Goal: Task Accomplishment & Management: Complete application form

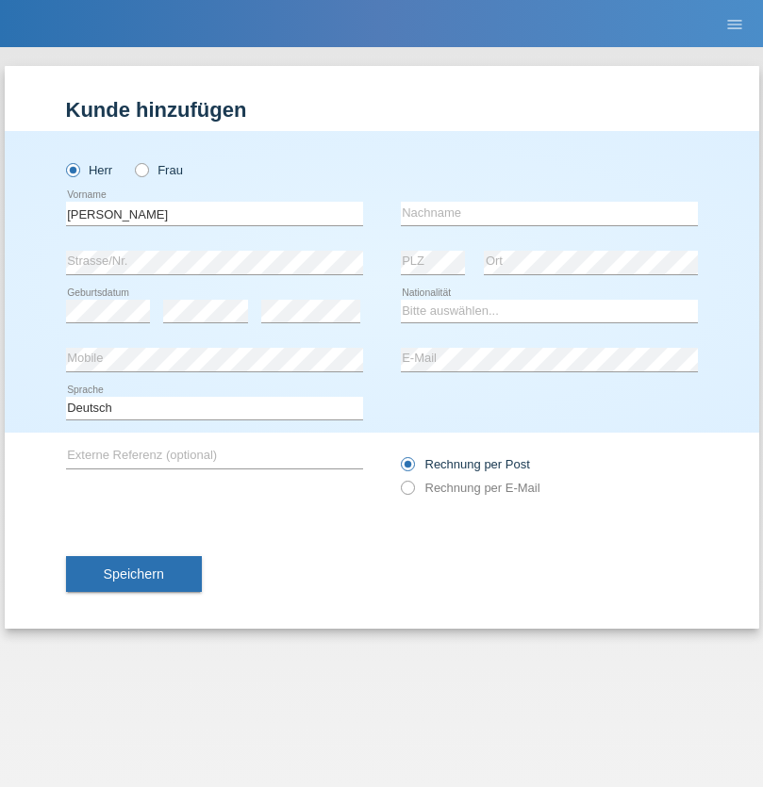
type input "[PERSON_NAME]"
click at [549, 213] on input "text" at bounding box center [549, 214] width 297 height 24
type input "[GEOGRAPHIC_DATA]"
select select "CH"
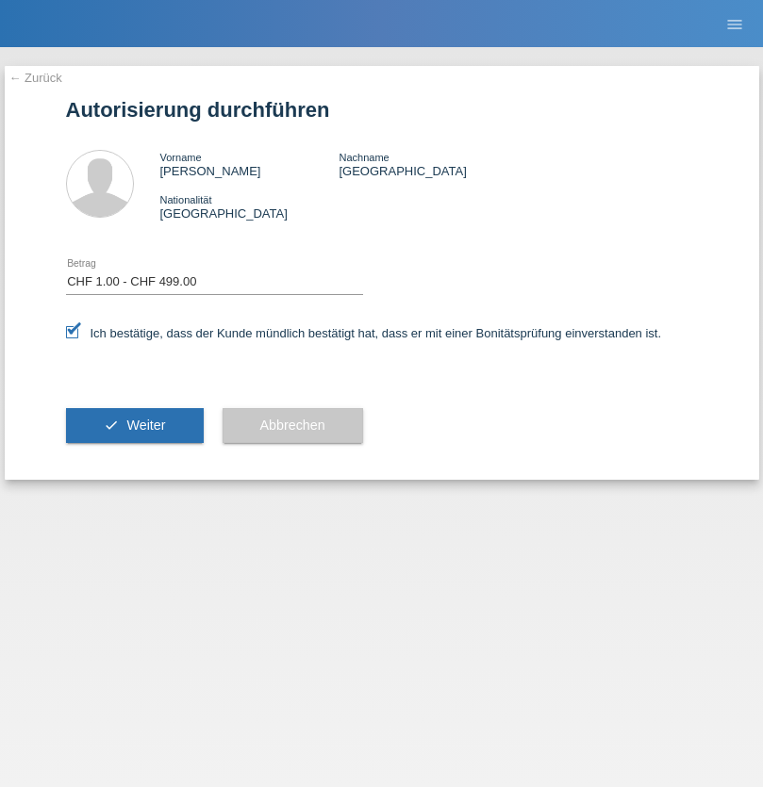
select select "1"
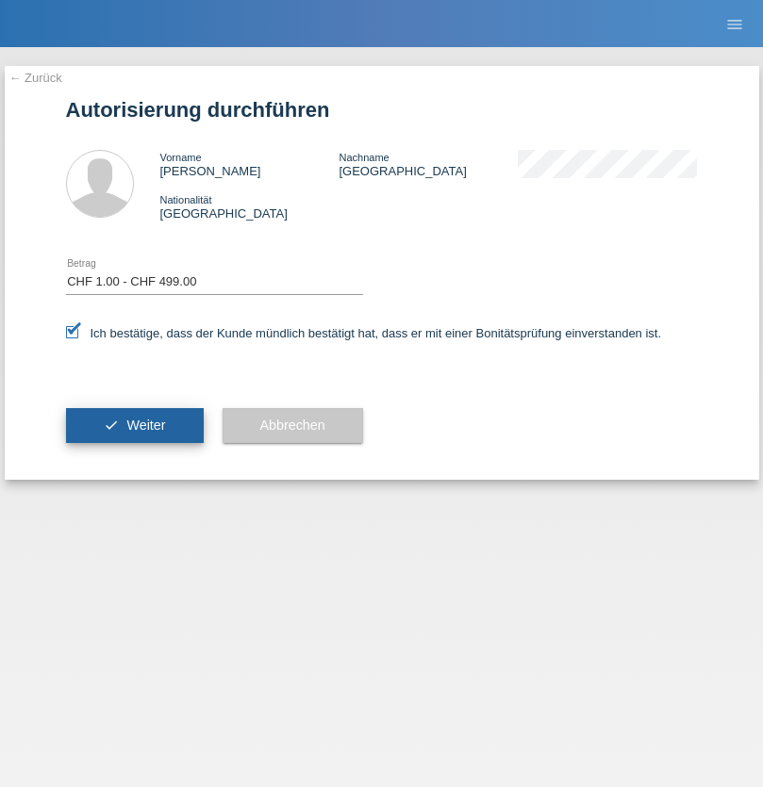
click at [134, 425] on span "Weiter" at bounding box center [145, 425] width 39 height 15
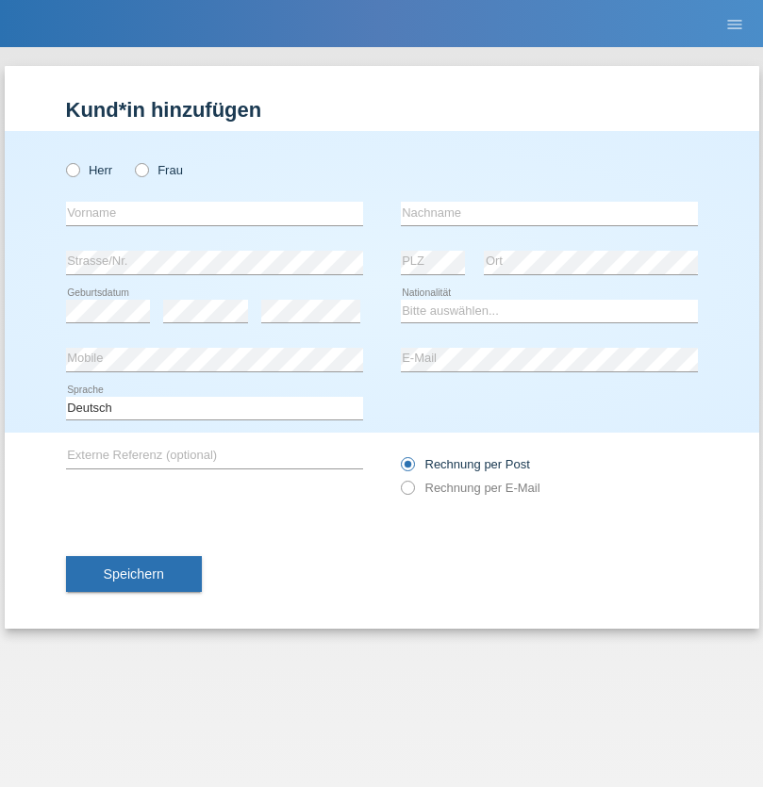
radio input "true"
click at [214, 213] on input "text" at bounding box center [214, 214] width 297 height 24
type input "Vittoria"
click at [549, 213] on input "text" at bounding box center [549, 214] width 297 height 24
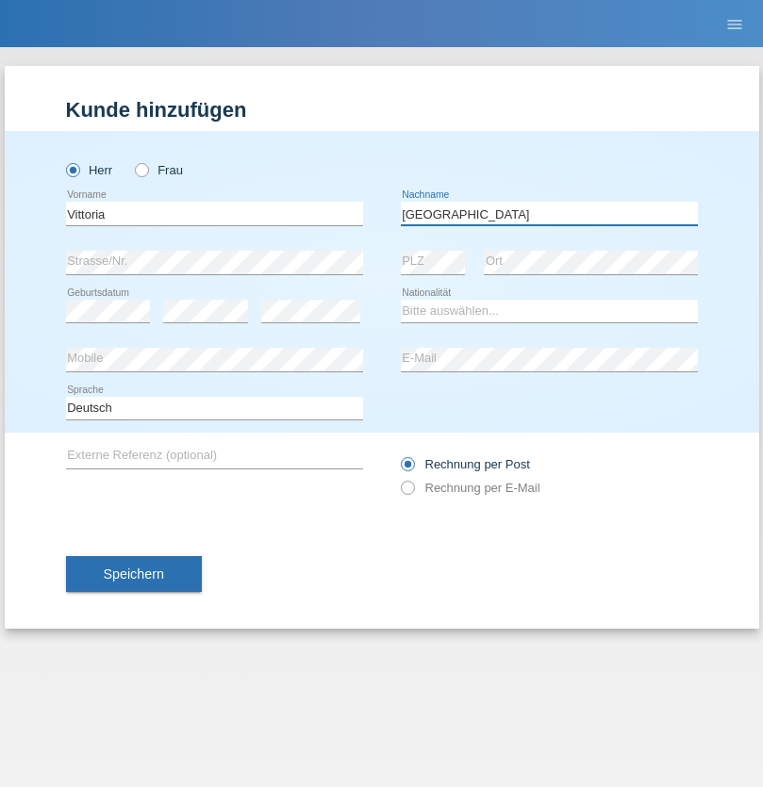
type input "[GEOGRAPHIC_DATA]"
select select "CH"
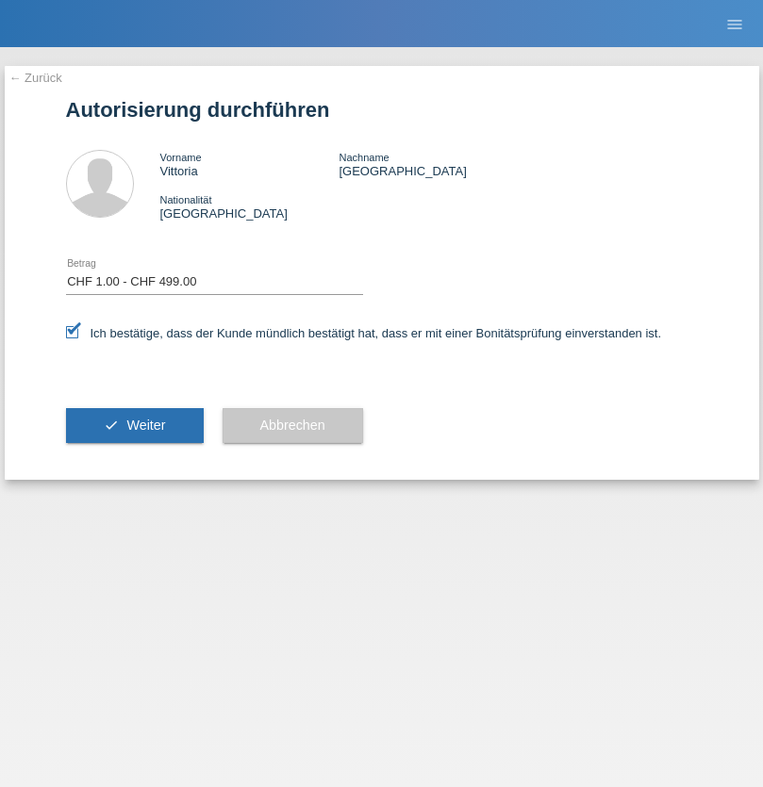
select select "1"
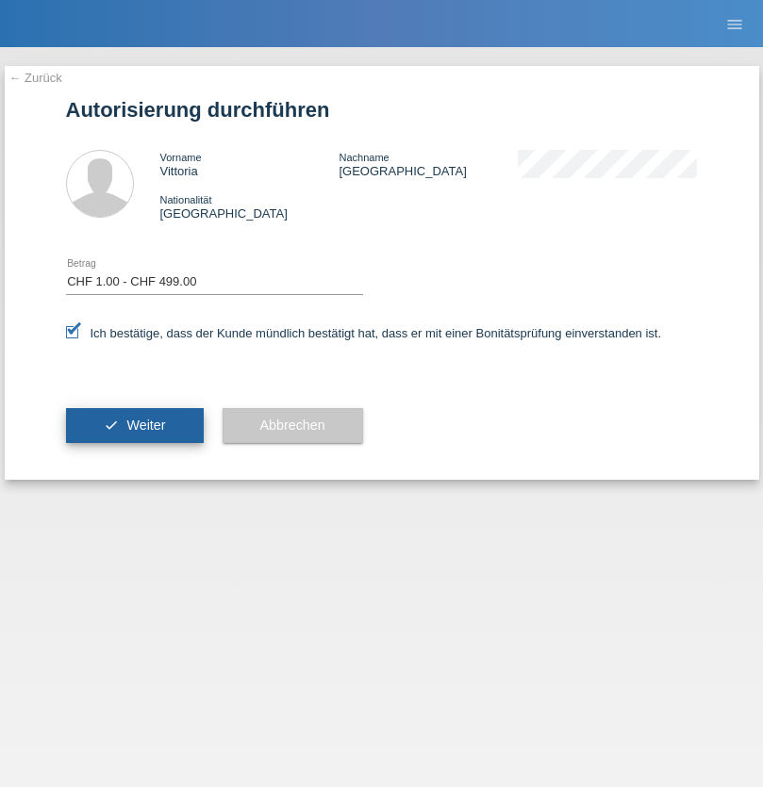
click at [134, 425] on span "Weiter" at bounding box center [145, 425] width 39 height 15
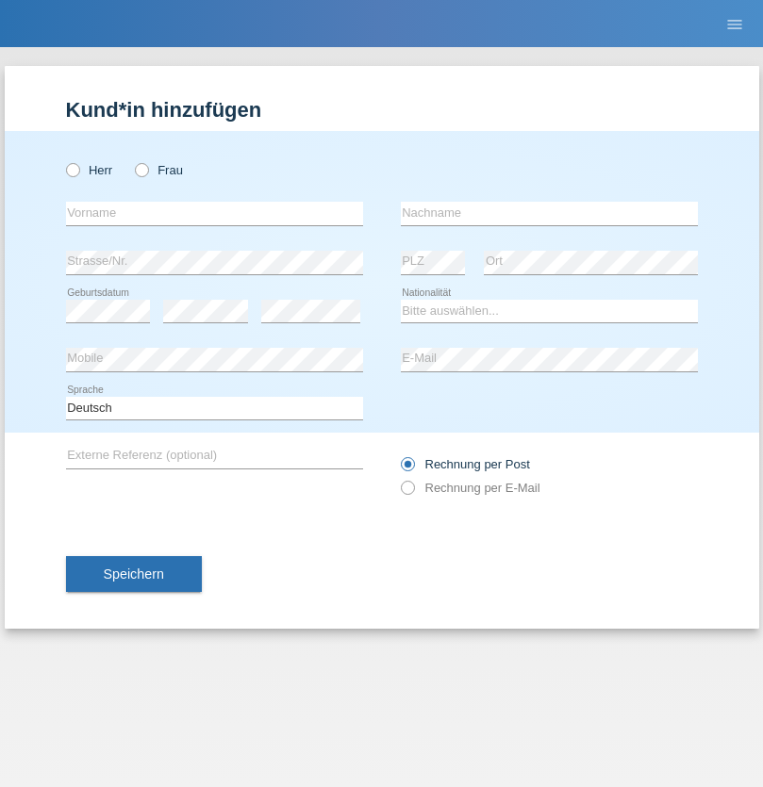
radio input "true"
click at [214, 213] on input "text" at bounding box center [214, 214] width 297 height 24
type input "[PERSON_NAME]"
click at [549, 213] on input "text" at bounding box center [549, 214] width 297 height 24
type input "henzelin"
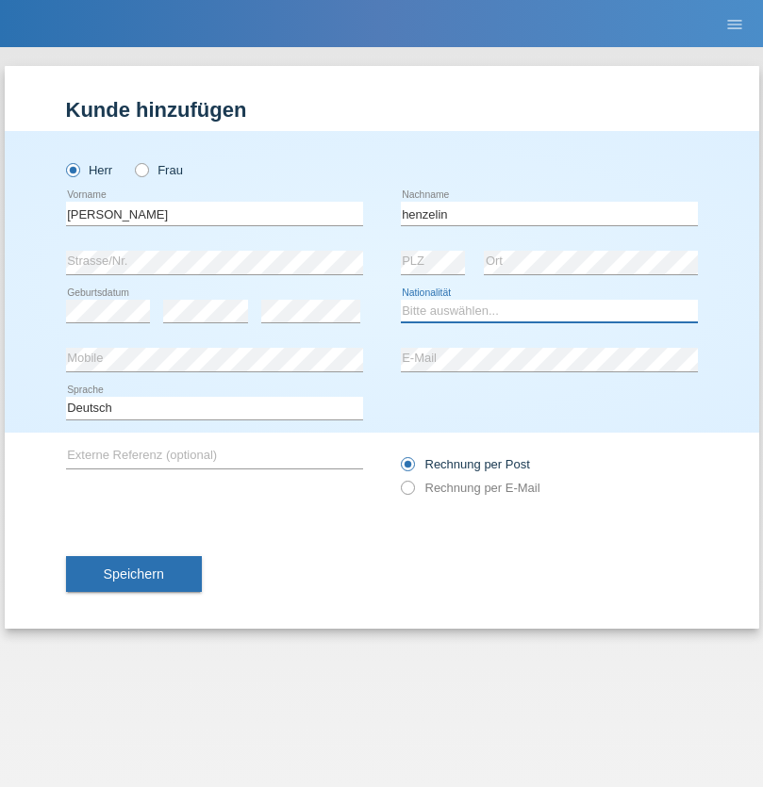
select select "CH"
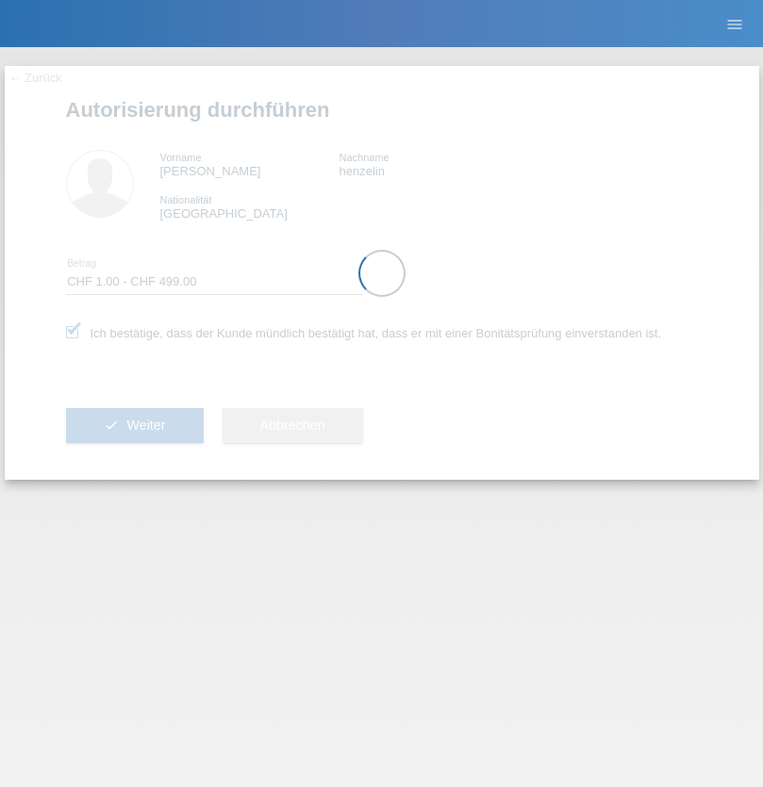
select select "1"
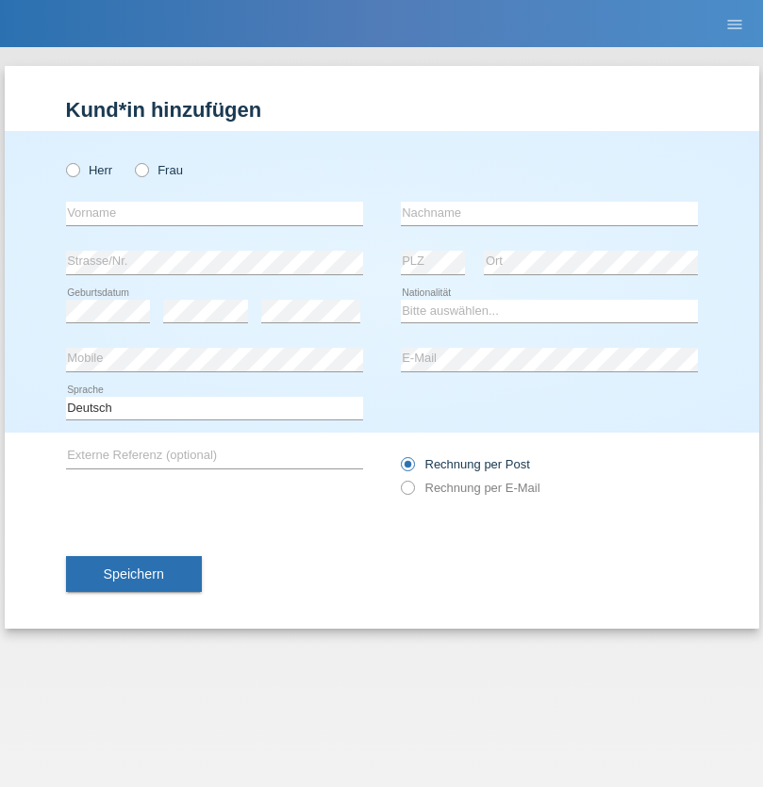
radio input "true"
click at [214, 213] on input "text" at bounding box center [214, 214] width 297 height 24
type input "[PERSON_NAME]"
click at [549, 213] on input "text" at bounding box center [549, 214] width 297 height 24
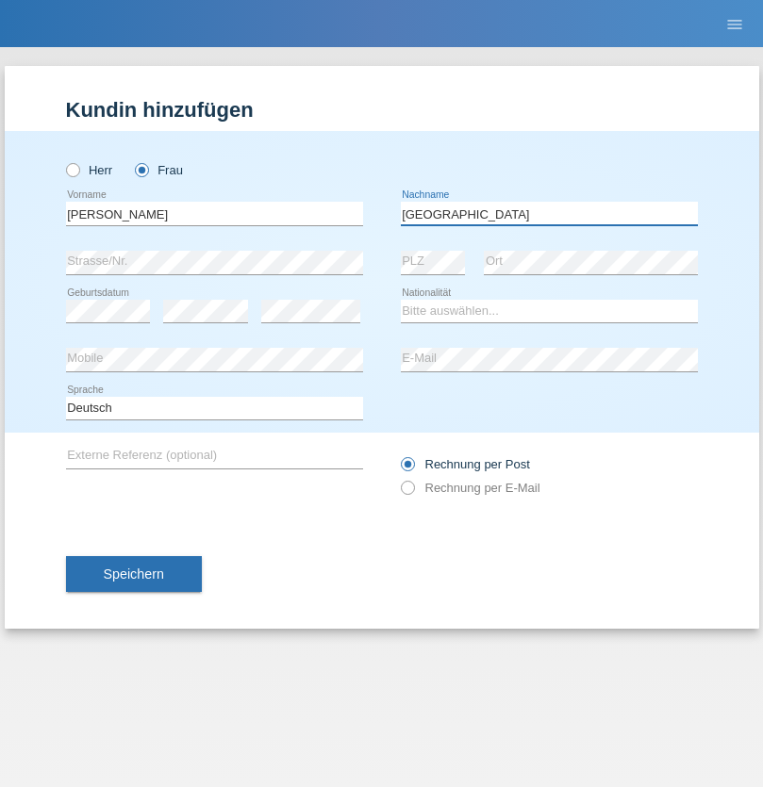
type input "[GEOGRAPHIC_DATA]"
select select "CH"
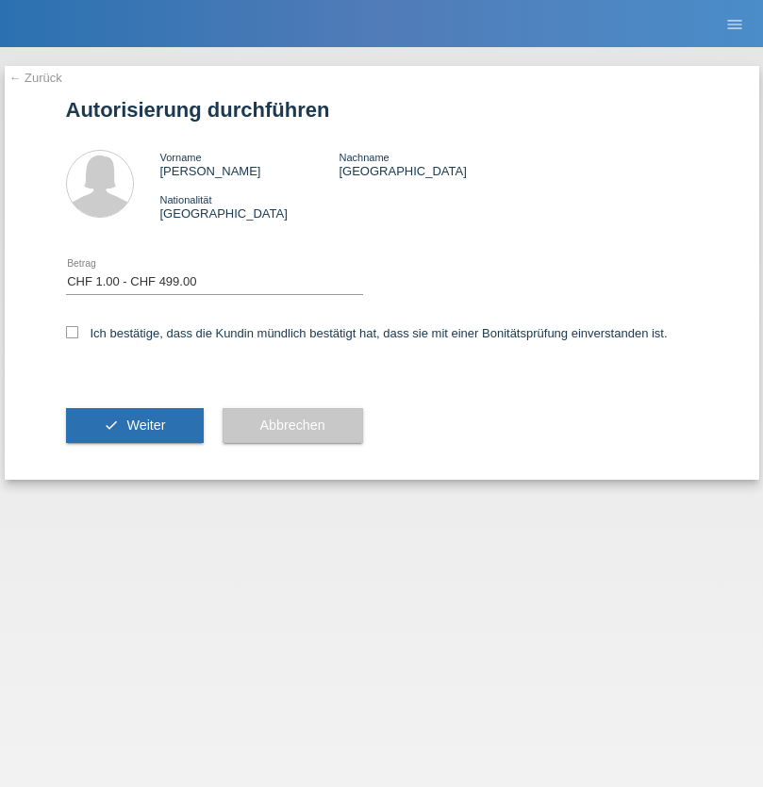
select select "1"
checkbox input "true"
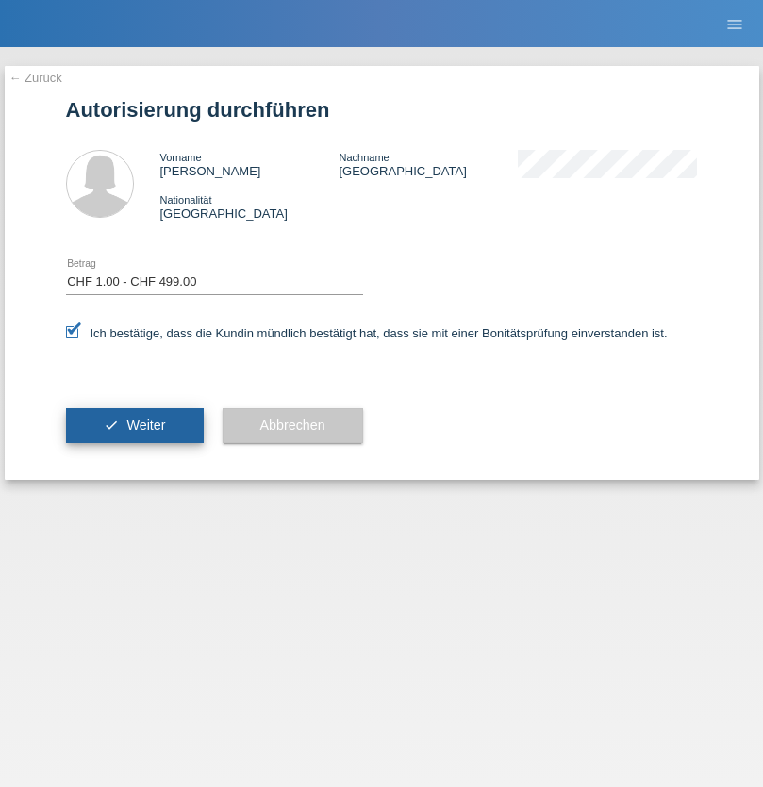
click at [134, 425] on span "Weiter" at bounding box center [145, 425] width 39 height 15
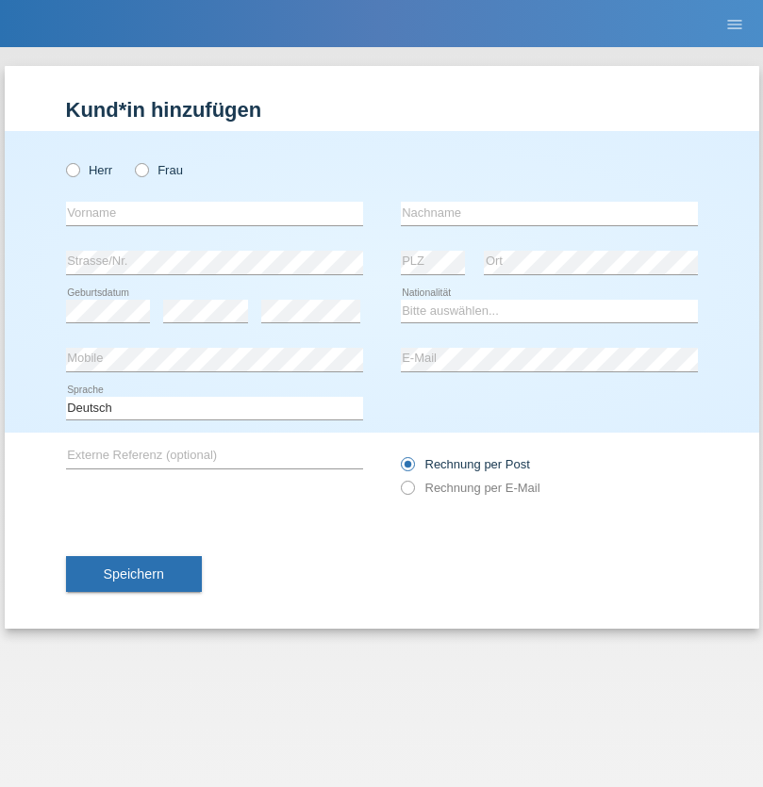
radio input "true"
click at [214, 213] on input "text" at bounding box center [214, 214] width 297 height 24
type input "Gjyla"
click at [549, 213] on input "text" at bounding box center [549, 214] width 297 height 24
type input "Zidi"
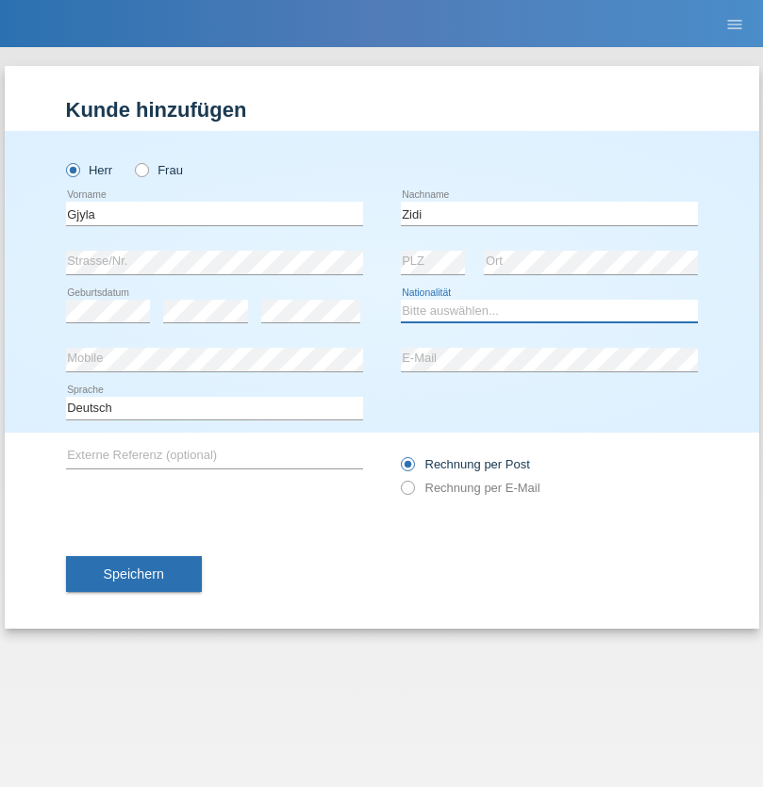
select select "CH"
radio input "true"
click at [214, 213] on input "text" at bounding box center [214, 214] width 297 height 24
type input "Kevin"
click at [549, 213] on input "text" at bounding box center [549, 214] width 297 height 24
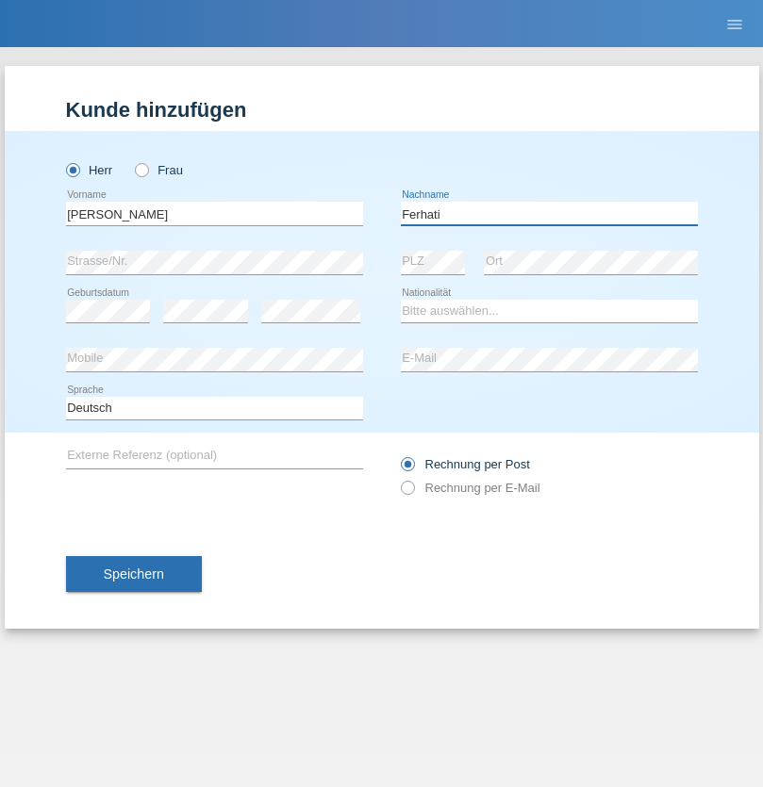
type input "Ferhati"
select select "DE"
select select "C"
select select "14"
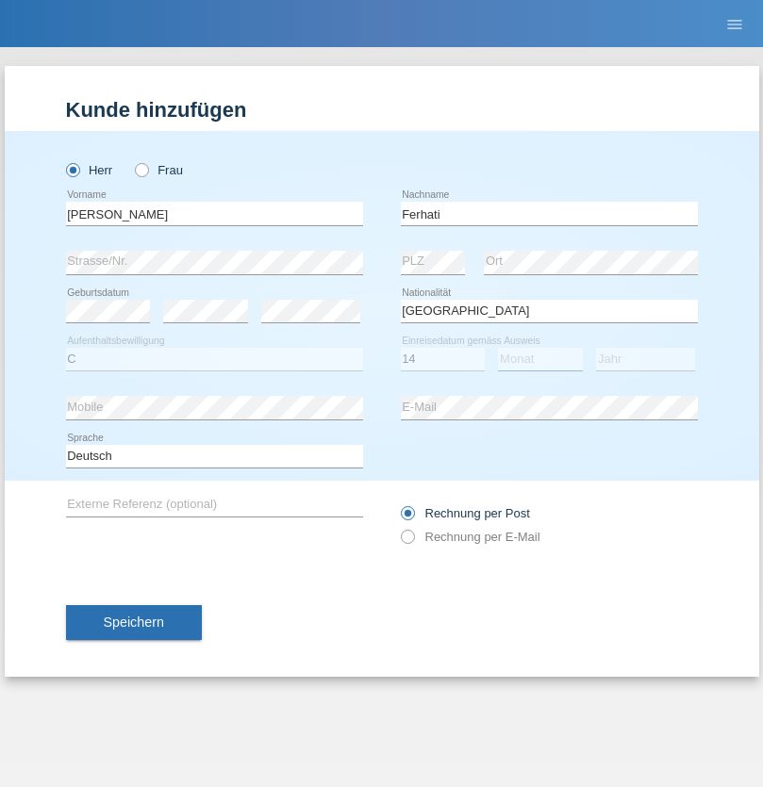
select select "02"
select select "2021"
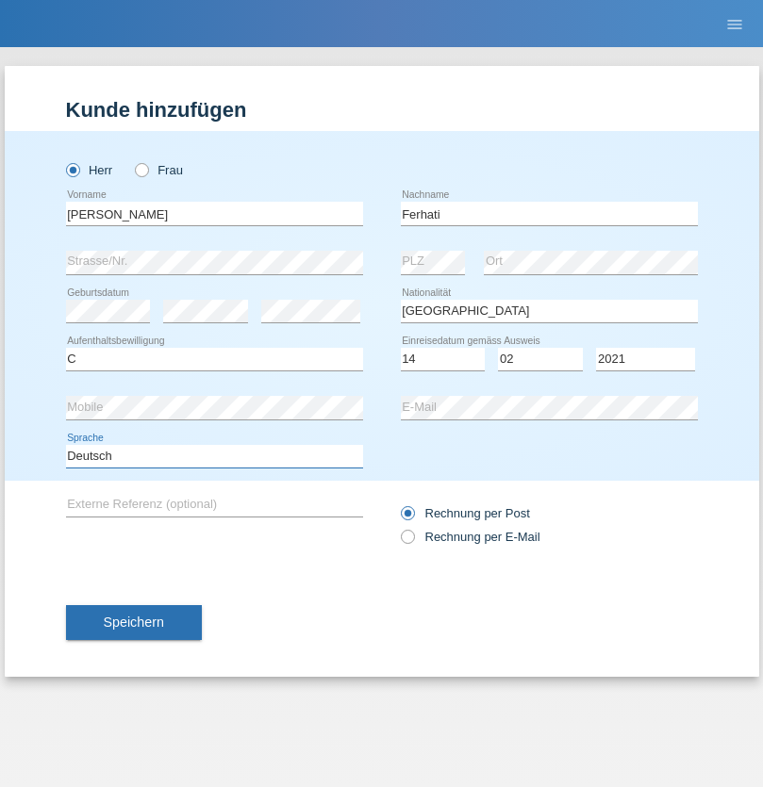
select select "en"
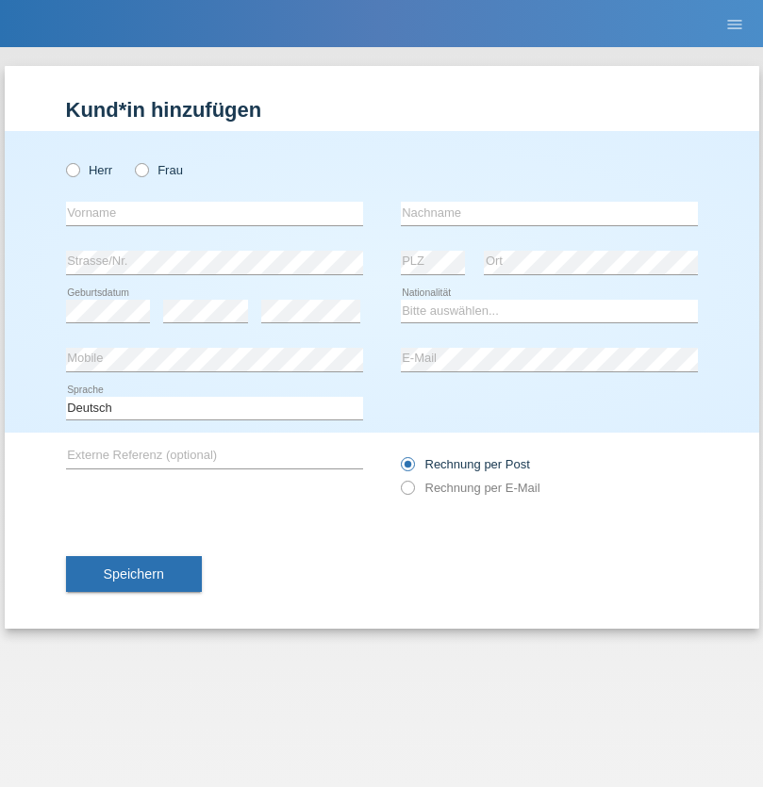
radio input "true"
click at [214, 213] on input "text" at bounding box center [214, 214] width 297 height 24
type input "firat"
click at [549, 213] on input "text" at bounding box center [549, 214] width 297 height 24
type input "kara"
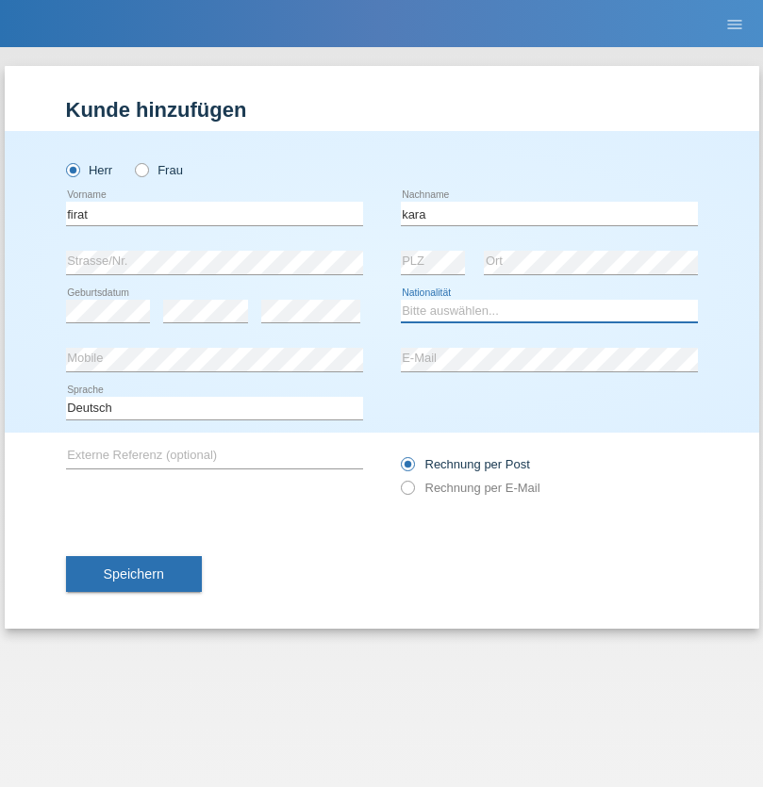
select select "CH"
radio input "true"
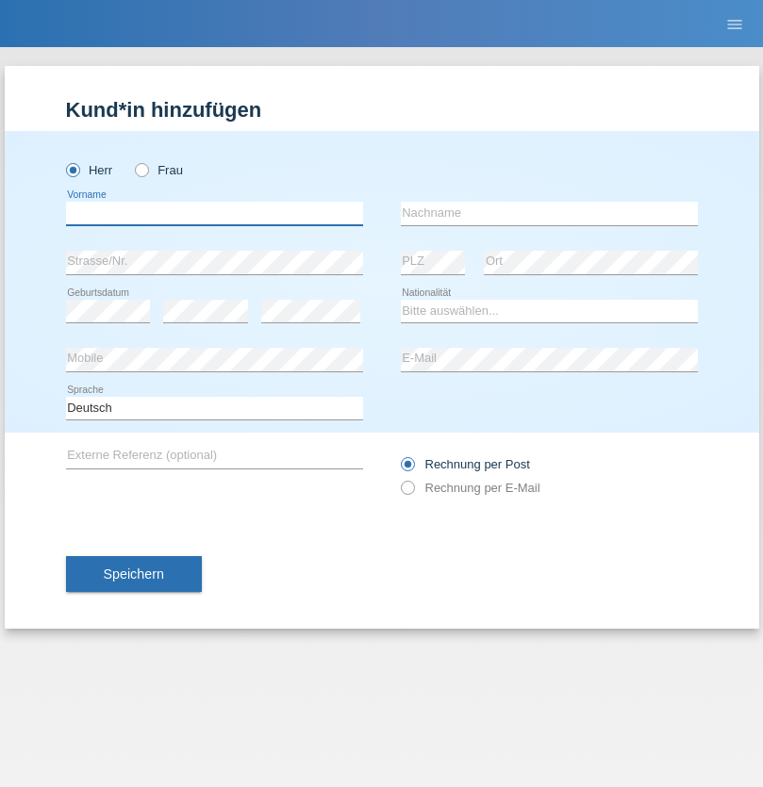
click at [214, 213] on input "text" at bounding box center [214, 214] width 297 height 24
type input "Bogdan"
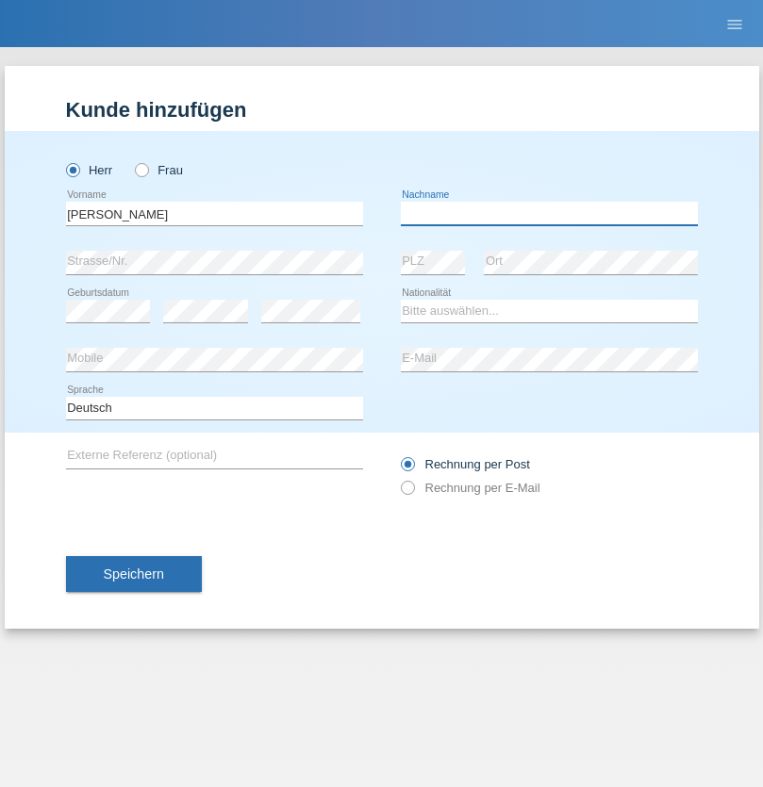
click at [549, 213] on input "text" at bounding box center [549, 214] width 297 height 24
type input "Cristian"
select select "RO"
select select "C"
select select "11"
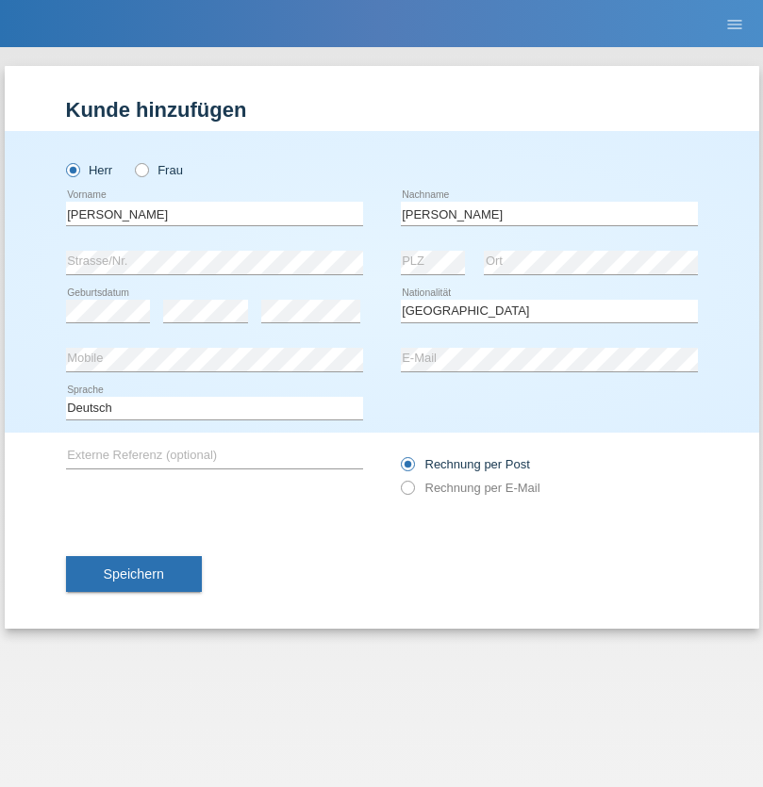
select select "02"
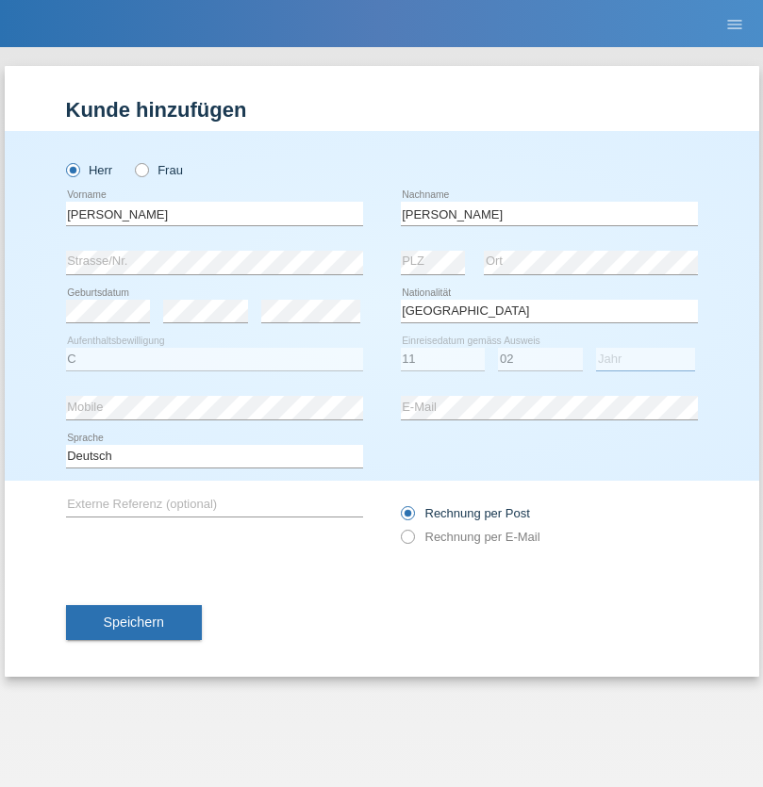
select select "2011"
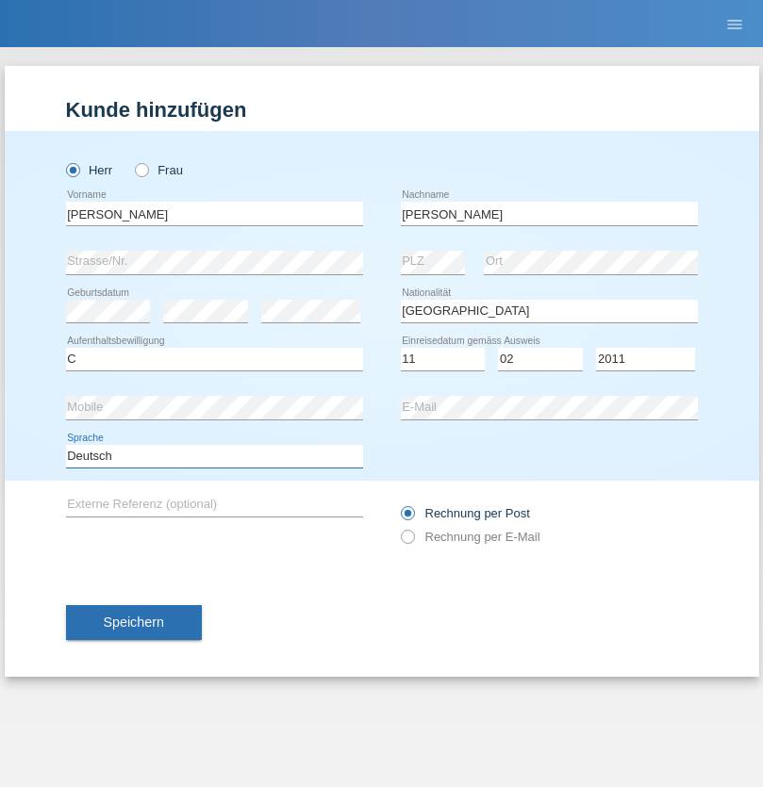
select select "en"
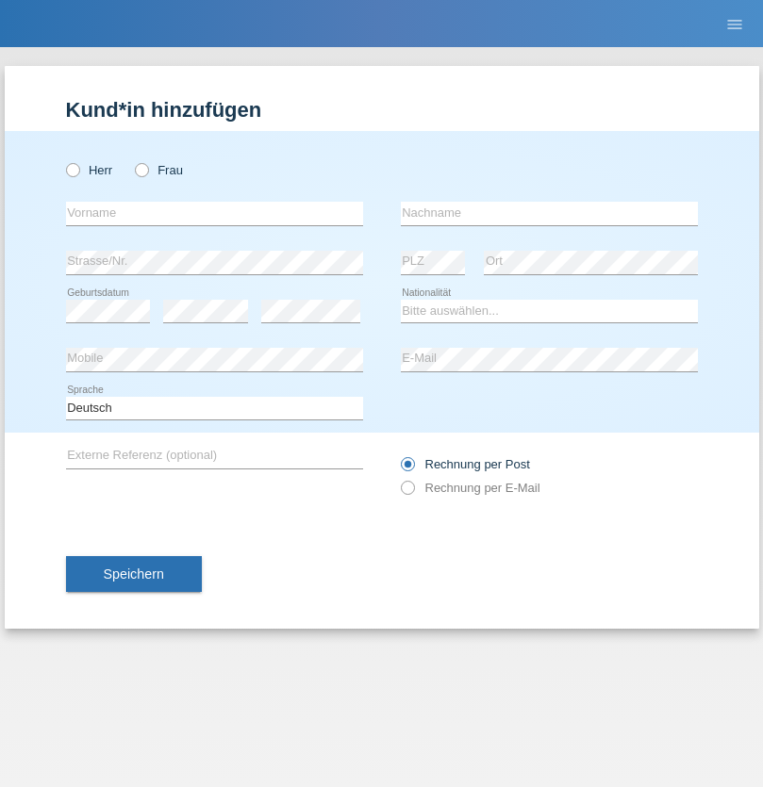
radio input "true"
click at [214, 213] on input "text" at bounding box center [214, 214] width 297 height 24
type input "[PERSON_NAME]"
click at [549, 213] on input "text" at bounding box center [549, 214] width 297 height 24
type input "Ymeri"
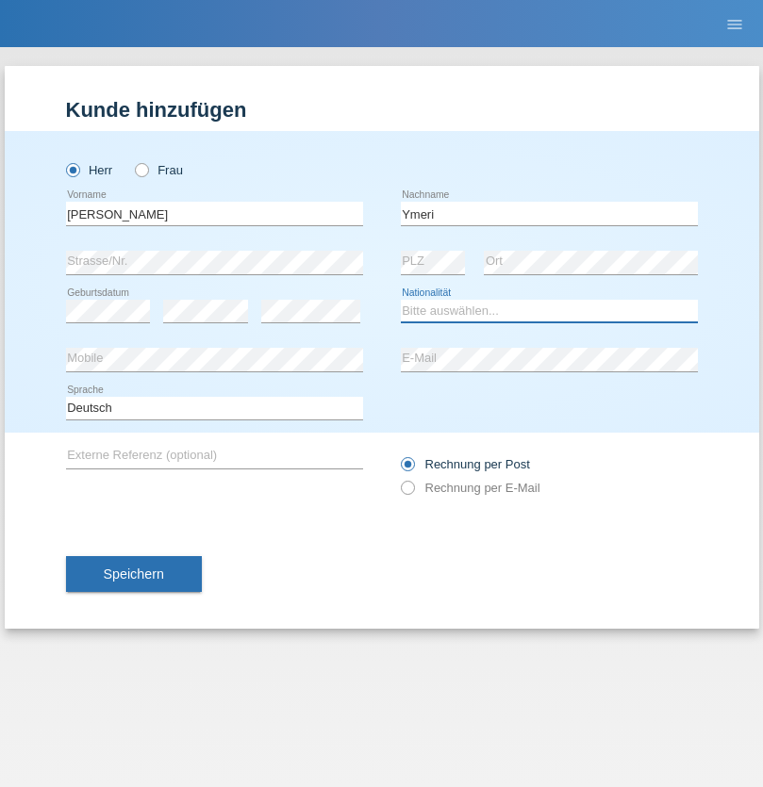
select select "XK"
select select "C"
select select "21"
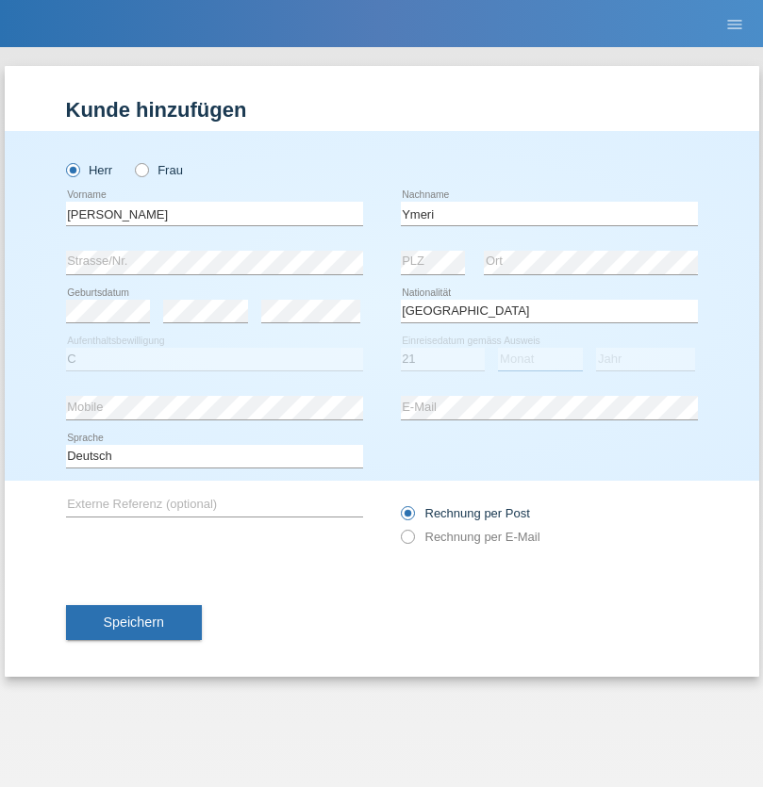
select select "03"
select select "1991"
